Goal: Task Accomplishment & Management: Use online tool/utility

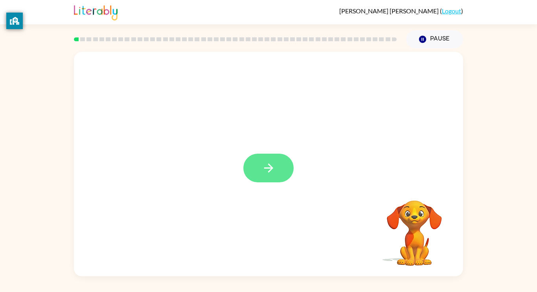
click at [285, 161] on button "button" at bounding box center [269, 168] width 50 height 29
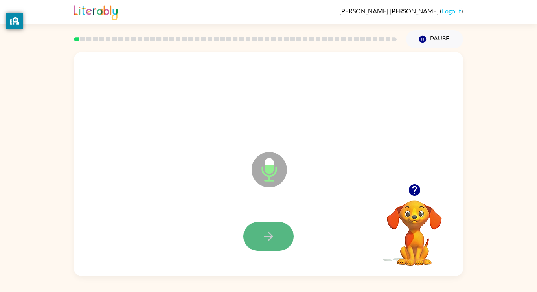
click at [269, 245] on button "button" at bounding box center [269, 236] width 50 height 29
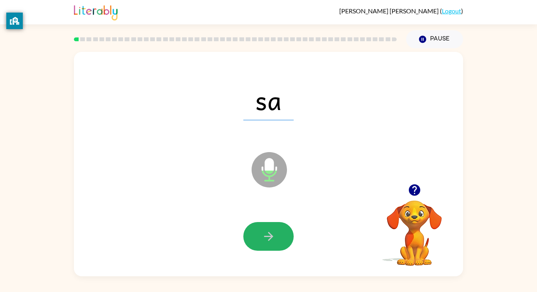
click at [270, 246] on button "button" at bounding box center [269, 236] width 50 height 29
click at [271, 247] on button "button" at bounding box center [269, 236] width 50 height 29
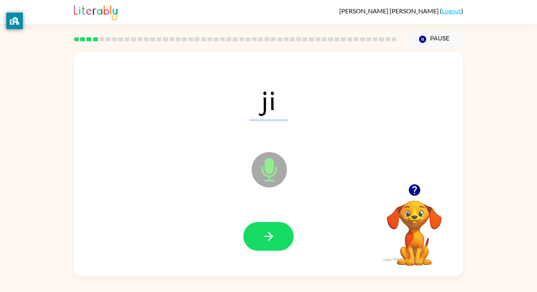
click at [271, 246] on button "button" at bounding box center [269, 236] width 50 height 29
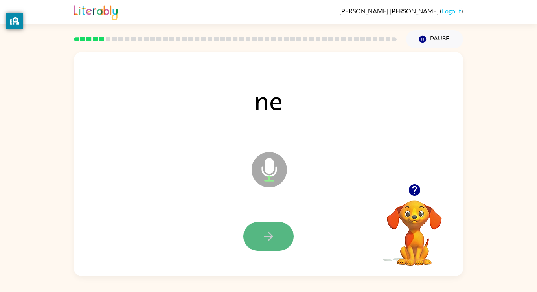
click at [273, 242] on icon "button" at bounding box center [269, 237] width 14 height 14
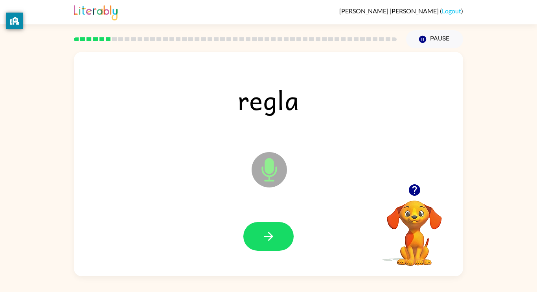
click at [441, 177] on div "[PERSON_NAME] Microphone The Microphone is here when it is your turn to talk" at bounding box center [268, 164] width 389 height 225
click at [268, 229] on button "button" at bounding box center [269, 236] width 50 height 29
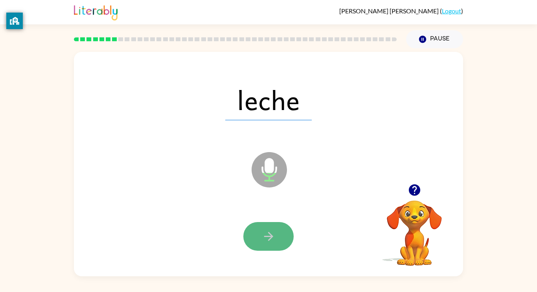
click at [282, 231] on button "button" at bounding box center [269, 236] width 50 height 29
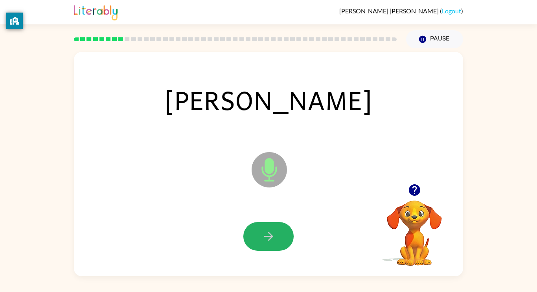
click at [282, 231] on button "button" at bounding box center [269, 236] width 50 height 29
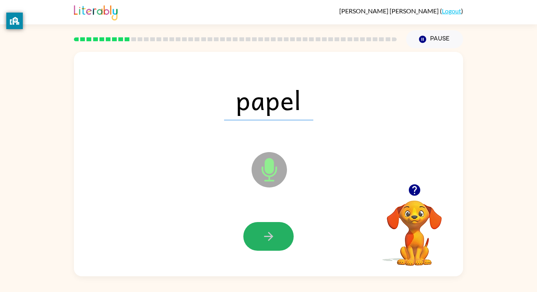
click at [282, 231] on button "button" at bounding box center [269, 236] width 50 height 29
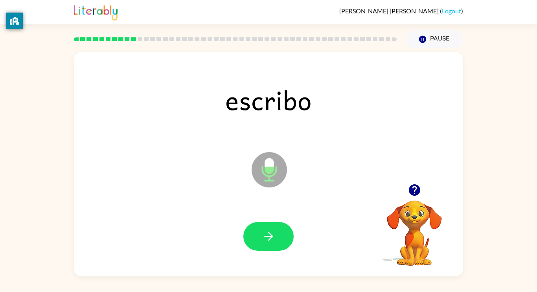
click at [283, 231] on button "button" at bounding box center [269, 236] width 50 height 29
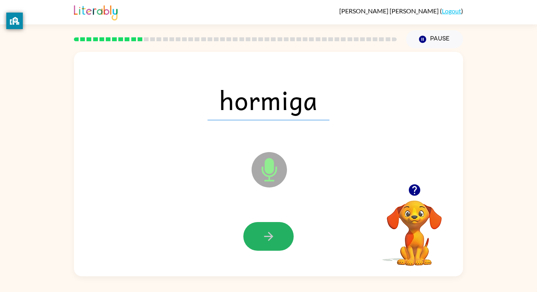
click at [284, 231] on button "button" at bounding box center [269, 236] width 50 height 29
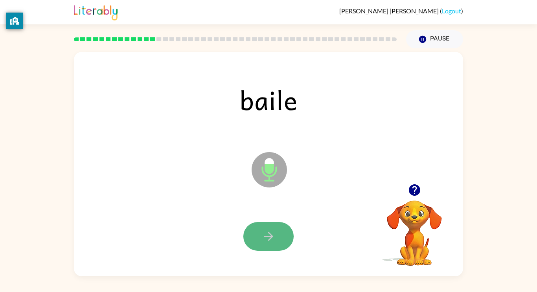
click at [284, 231] on button "button" at bounding box center [269, 236] width 50 height 29
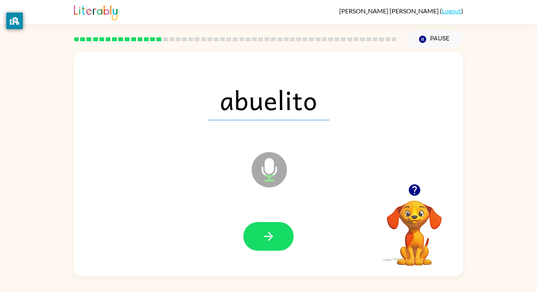
click at [284, 231] on button "button" at bounding box center [269, 236] width 50 height 29
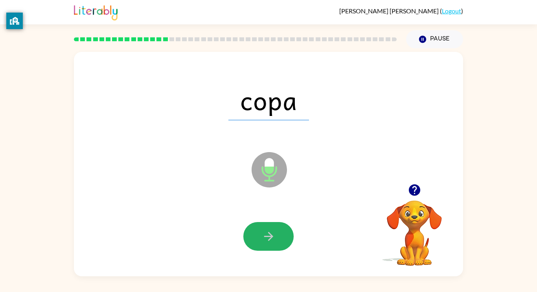
click at [284, 231] on button "button" at bounding box center [269, 236] width 50 height 29
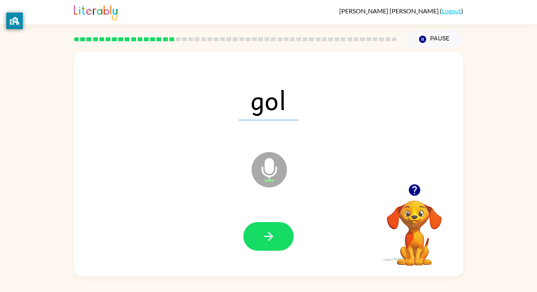
click at [284, 231] on button "button" at bounding box center [269, 236] width 50 height 29
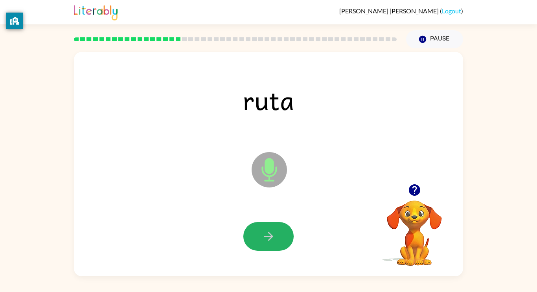
click at [284, 231] on button "button" at bounding box center [269, 236] width 50 height 29
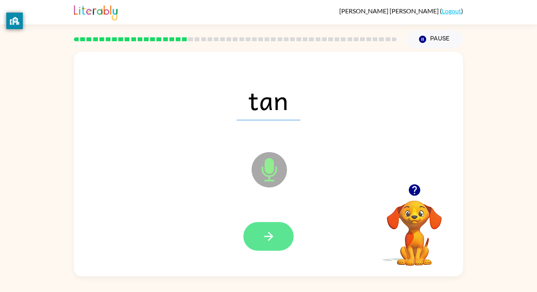
click at [286, 236] on button "button" at bounding box center [269, 236] width 50 height 29
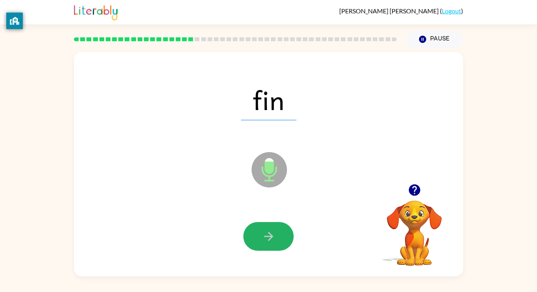
click at [286, 232] on button "button" at bounding box center [269, 236] width 50 height 29
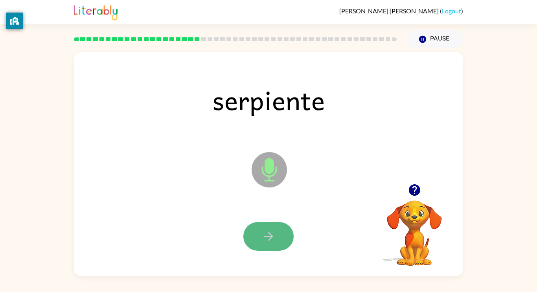
click at [286, 233] on button "button" at bounding box center [269, 236] width 50 height 29
click at [289, 234] on button "button" at bounding box center [269, 236] width 50 height 29
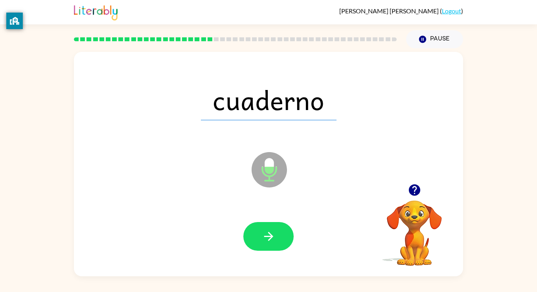
click at [279, 231] on button "button" at bounding box center [269, 236] width 50 height 29
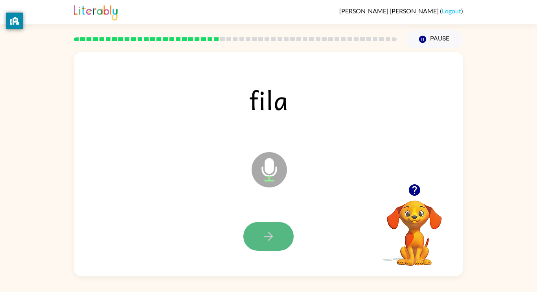
click at [282, 233] on button "button" at bounding box center [269, 236] width 50 height 29
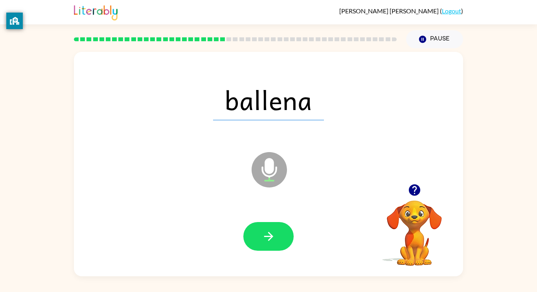
click at [282, 233] on button "button" at bounding box center [269, 236] width 50 height 29
click at [283, 233] on button "button" at bounding box center [269, 236] width 50 height 29
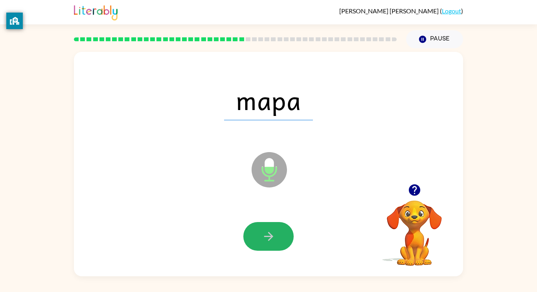
click at [283, 233] on button "button" at bounding box center [269, 236] width 50 height 29
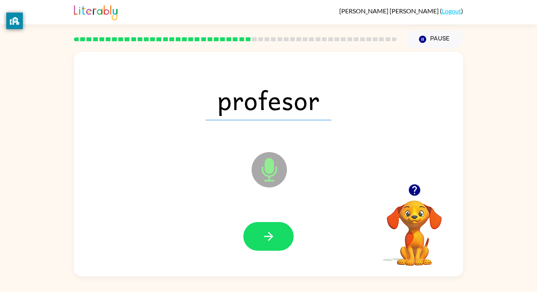
click at [283, 233] on button "button" at bounding box center [269, 236] width 50 height 29
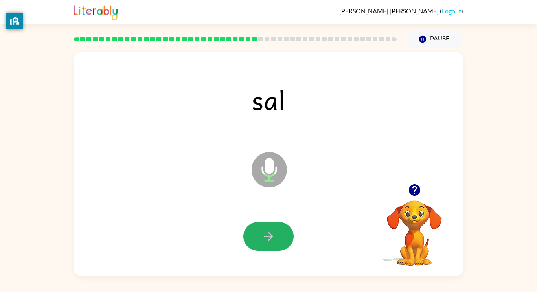
click at [283, 233] on button "button" at bounding box center [269, 236] width 50 height 29
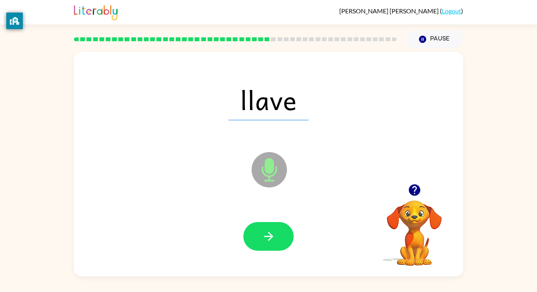
click at [283, 233] on button "button" at bounding box center [269, 236] width 50 height 29
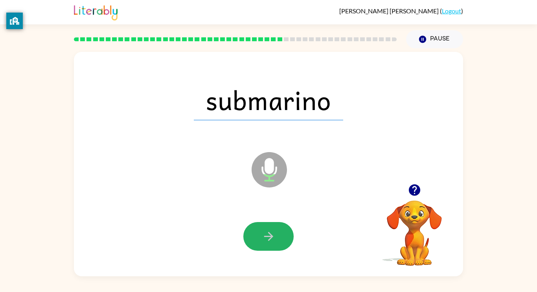
click at [283, 233] on button "button" at bounding box center [269, 236] width 50 height 29
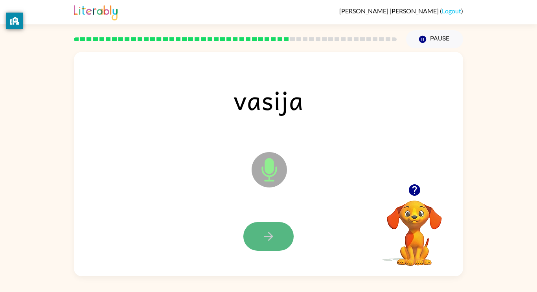
click at [282, 233] on button "button" at bounding box center [269, 236] width 50 height 29
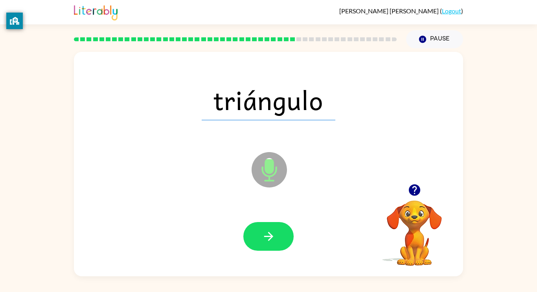
click at [298, 240] on div at bounding box center [269, 237] width 374 height 65
click at [276, 235] on button "button" at bounding box center [269, 236] width 50 height 29
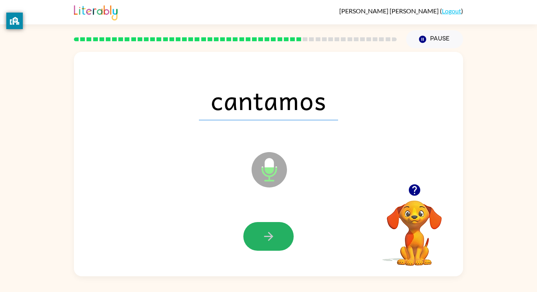
click at [277, 235] on button "button" at bounding box center [269, 236] width 50 height 29
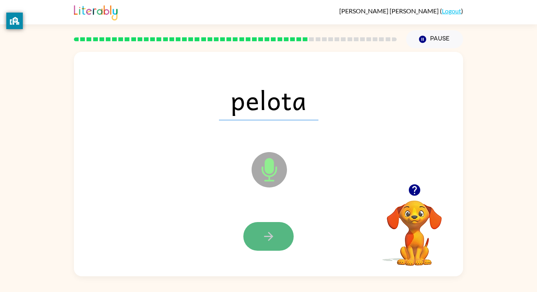
click at [275, 236] on button "button" at bounding box center [269, 236] width 50 height 29
click at [280, 240] on button "button" at bounding box center [269, 236] width 50 height 29
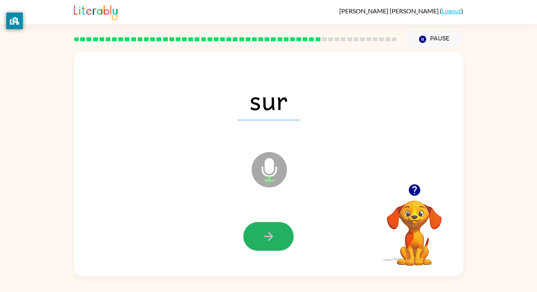
click at [284, 243] on button "button" at bounding box center [269, 236] width 50 height 29
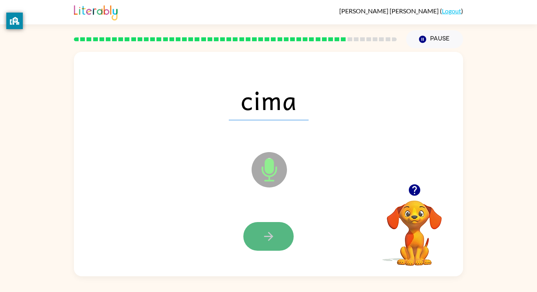
click at [270, 238] on icon "button" at bounding box center [269, 237] width 14 height 14
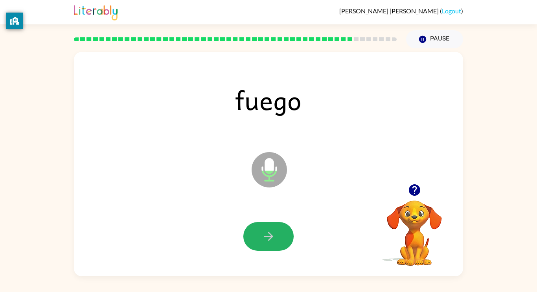
click at [270, 239] on icon "button" at bounding box center [268, 236] width 9 height 9
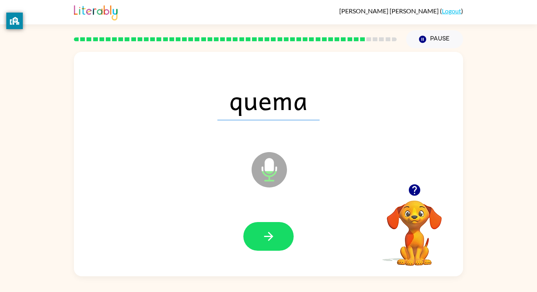
click at [270, 239] on icon "button" at bounding box center [268, 236] width 9 height 9
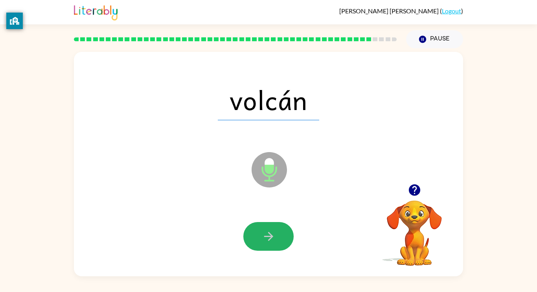
click at [270, 239] on icon "button" at bounding box center [268, 236] width 9 height 9
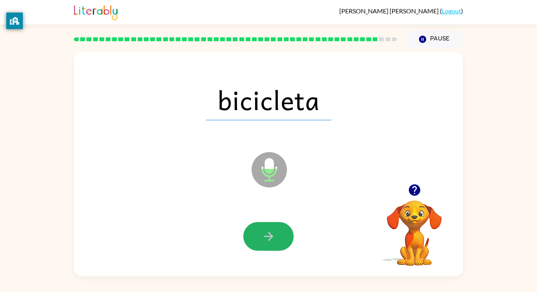
click at [270, 239] on icon "button" at bounding box center [268, 236] width 9 height 9
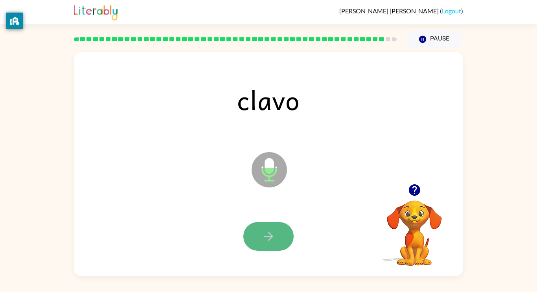
click at [271, 239] on icon "button" at bounding box center [269, 237] width 14 height 14
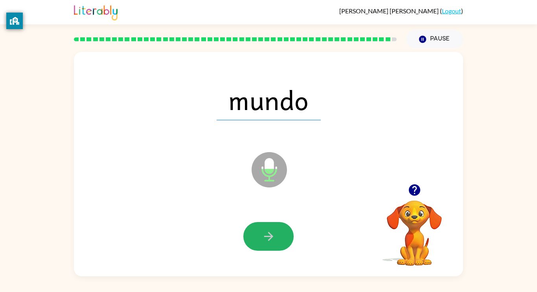
click at [271, 239] on icon "button" at bounding box center [269, 237] width 14 height 14
